Goal: Information Seeking & Learning: Learn about a topic

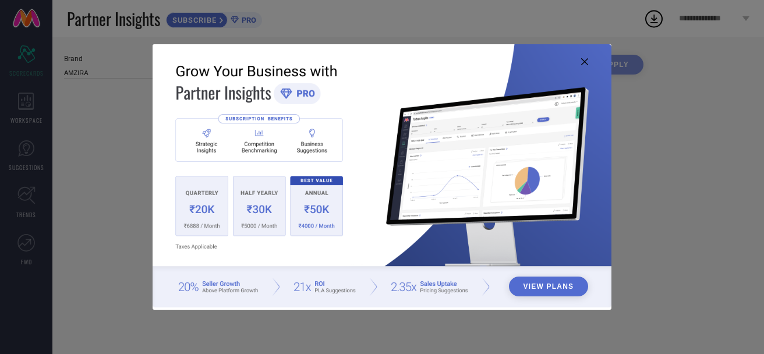
type input "All"
click at [590, 60] on img at bounding box center [382, 176] width 458 height 264
click at [586, 65] on icon at bounding box center [584, 61] width 7 height 7
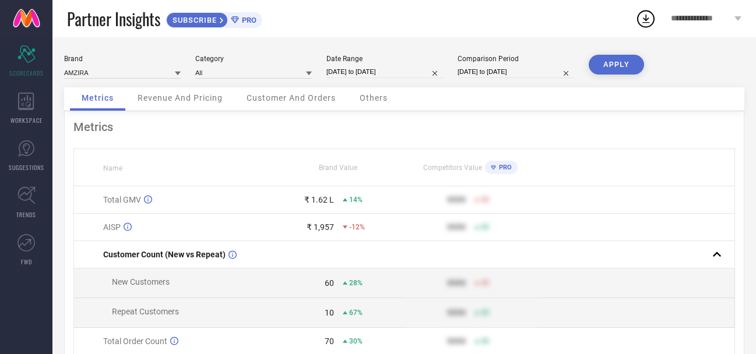
click at [167, 105] on div "Revenue And Pricing" at bounding box center [180, 98] width 108 height 23
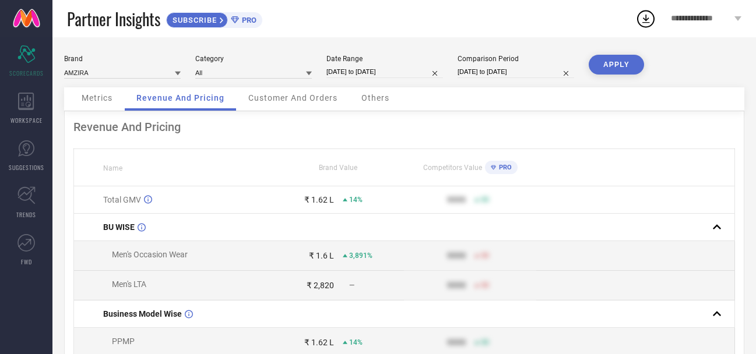
click at [300, 110] on div "Customer And Orders" at bounding box center [293, 98] width 112 height 23
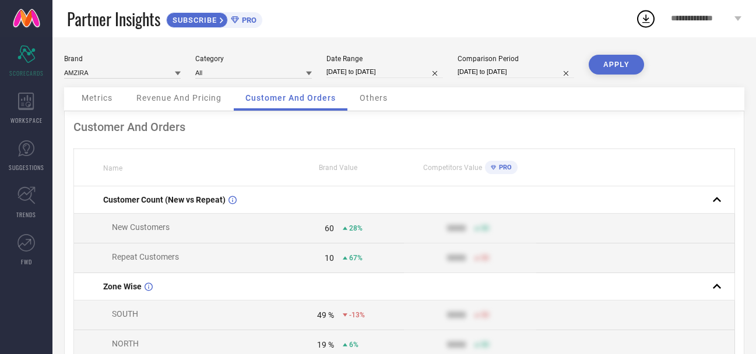
click at [363, 94] on span "Others" at bounding box center [373, 97] width 28 height 9
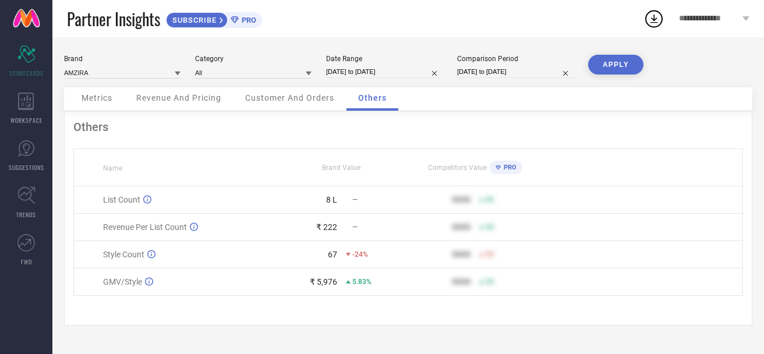
click at [285, 98] on span "Customer And Orders" at bounding box center [289, 97] width 89 height 9
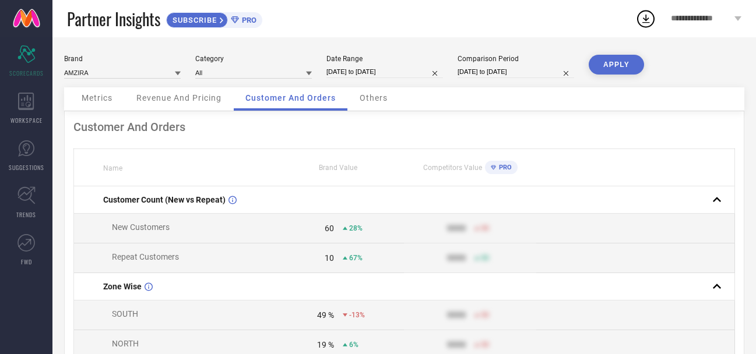
click at [183, 97] on span "Revenue And Pricing" at bounding box center [178, 97] width 85 height 9
